Goal: Information Seeking & Learning: Check status

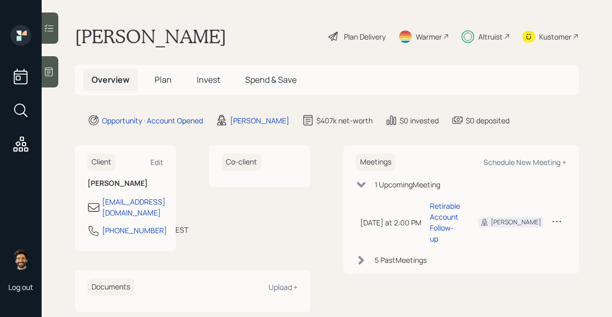
click at [205, 82] on span "Invest" at bounding box center [208, 79] width 23 height 11
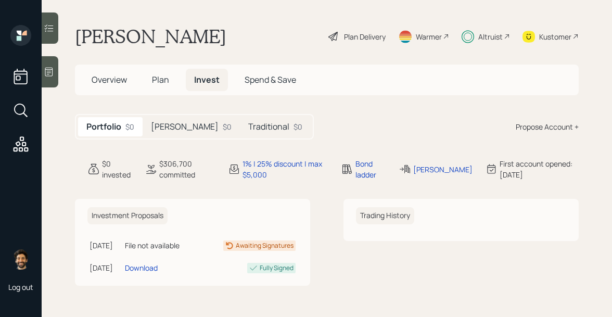
click at [248, 123] on h5 "Traditional" at bounding box center [268, 127] width 41 height 10
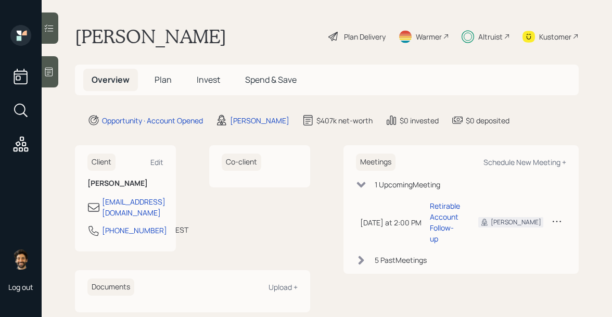
click at [201, 79] on span "Invest" at bounding box center [208, 79] width 23 height 11
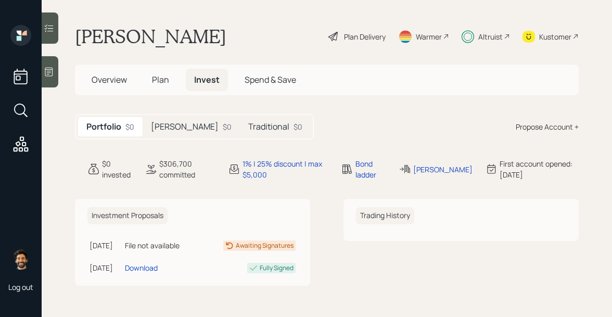
click at [223, 122] on div "$0" at bounding box center [227, 126] width 9 height 11
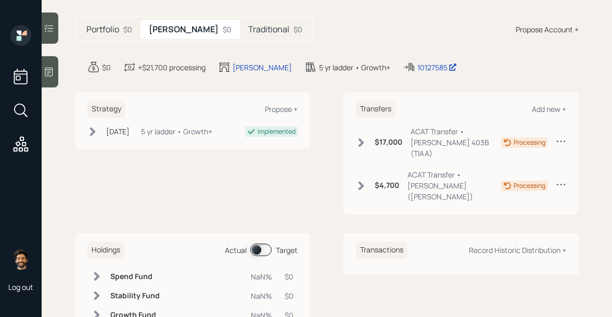
scroll to position [96, 0]
click at [248, 30] on h5 "Traditional" at bounding box center [268, 31] width 41 height 10
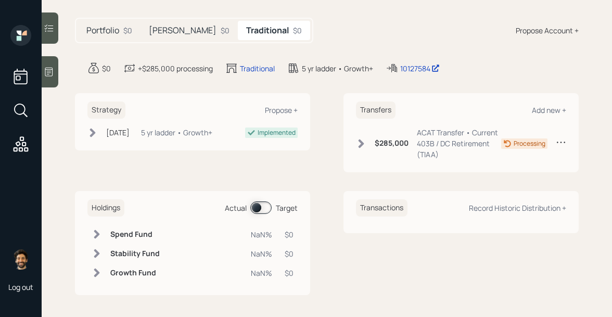
click at [154, 32] on h5 "[PERSON_NAME]" at bounding box center [183, 31] width 68 height 10
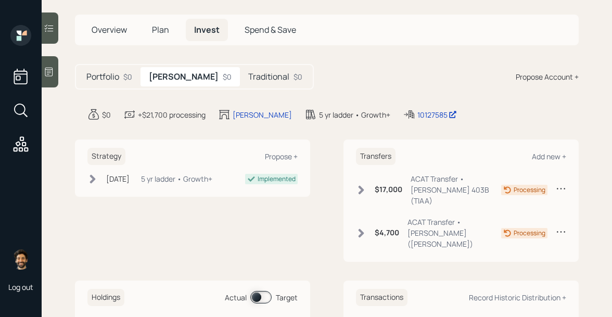
scroll to position [46, 0]
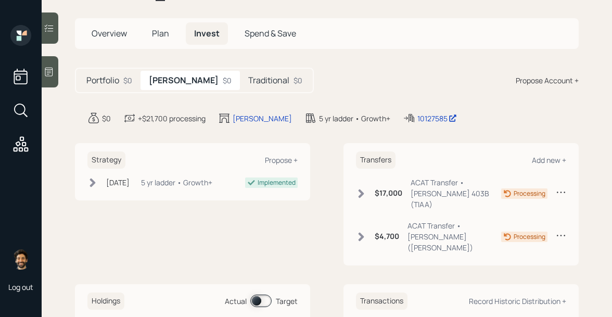
click at [159, 34] on span "Plan" at bounding box center [160, 33] width 17 height 11
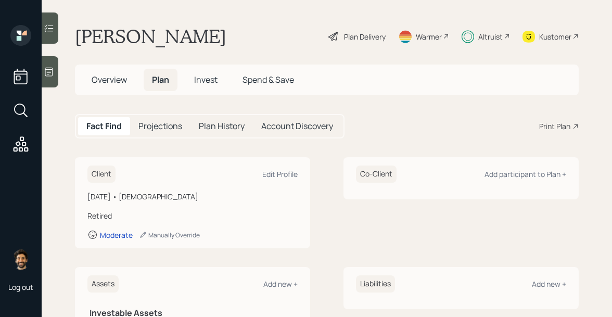
click at [203, 83] on span "Invest" at bounding box center [205, 79] width 23 height 11
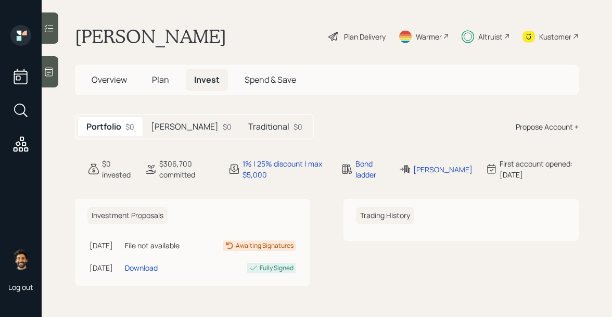
click at [175, 118] on div "[PERSON_NAME] $0" at bounding box center [191, 126] width 97 height 19
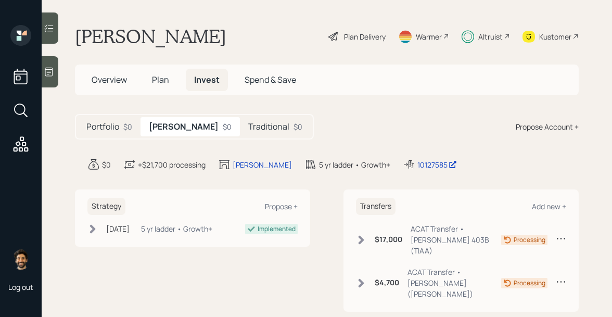
click at [248, 125] on h5 "Traditional" at bounding box center [268, 127] width 41 height 10
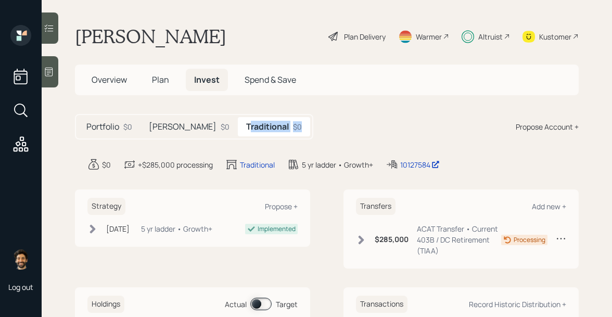
drag, startPoint x: 256, startPoint y: 130, endPoint x: 200, endPoint y: 129, distance: 55.7
click at [238, 129] on div "Traditional $0" at bounding box center [274, 126] width 72 height 19
drag, startPoint x: 252, startPoint y: 125, endPoint x: 180, endPoint y: 126, distance: 71.9
click at [180, 126] on div "Portfolio $0 [PERSON_NAME] $0 Traditional $0" at bounding box center [194, 127] width 238 height 26
